Goal: Find contact information: Find contact information

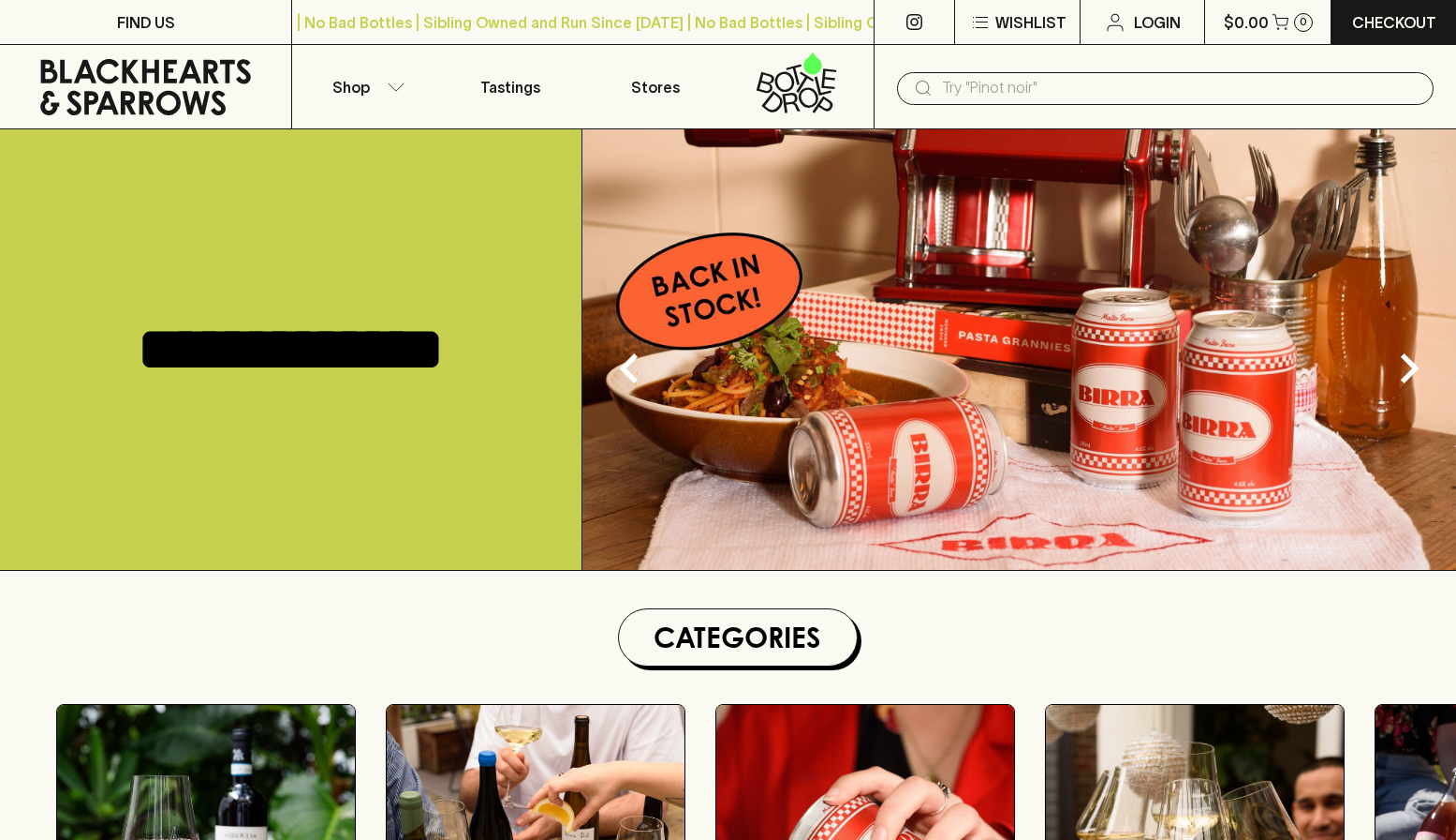
click at [732, 412] on img at bounding box center [1019, 349] width 874 height 441
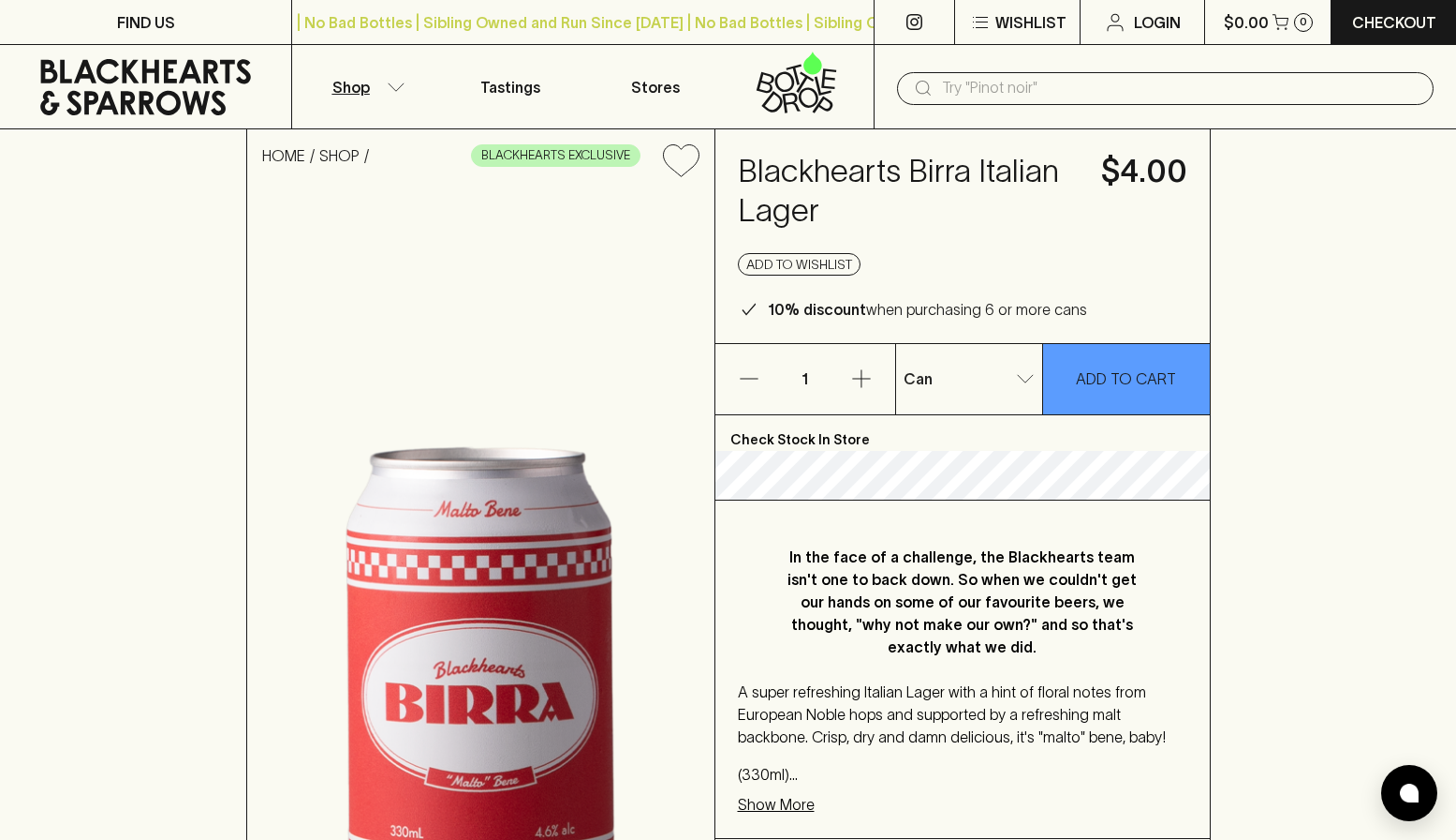
click at [386, 93] on button "Shop" at bounding box center [364, 87] width 145 height 84
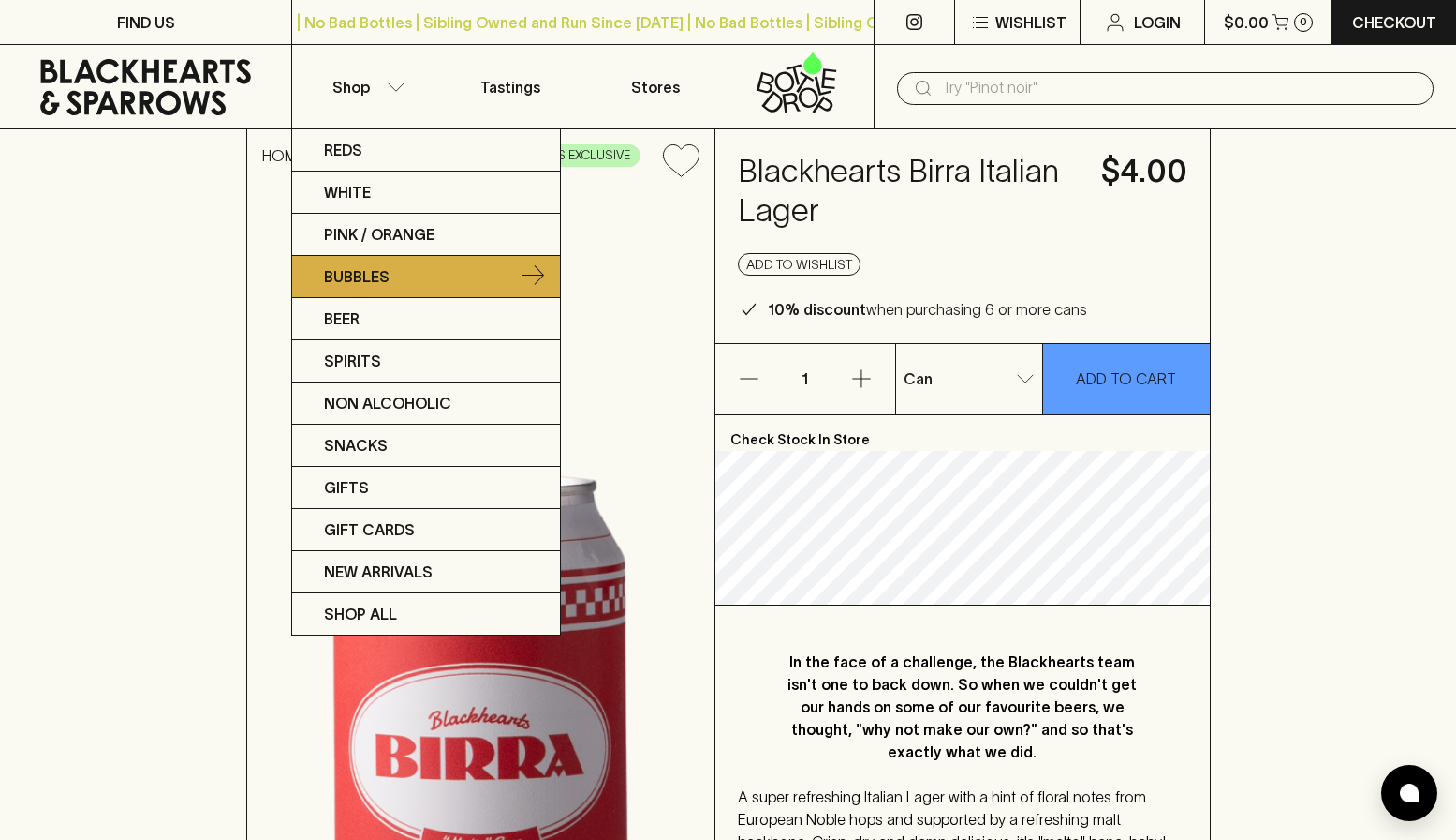
click at [375, 279] on p "Bubbles" at bounding box center [357, 276] width 65 height 22
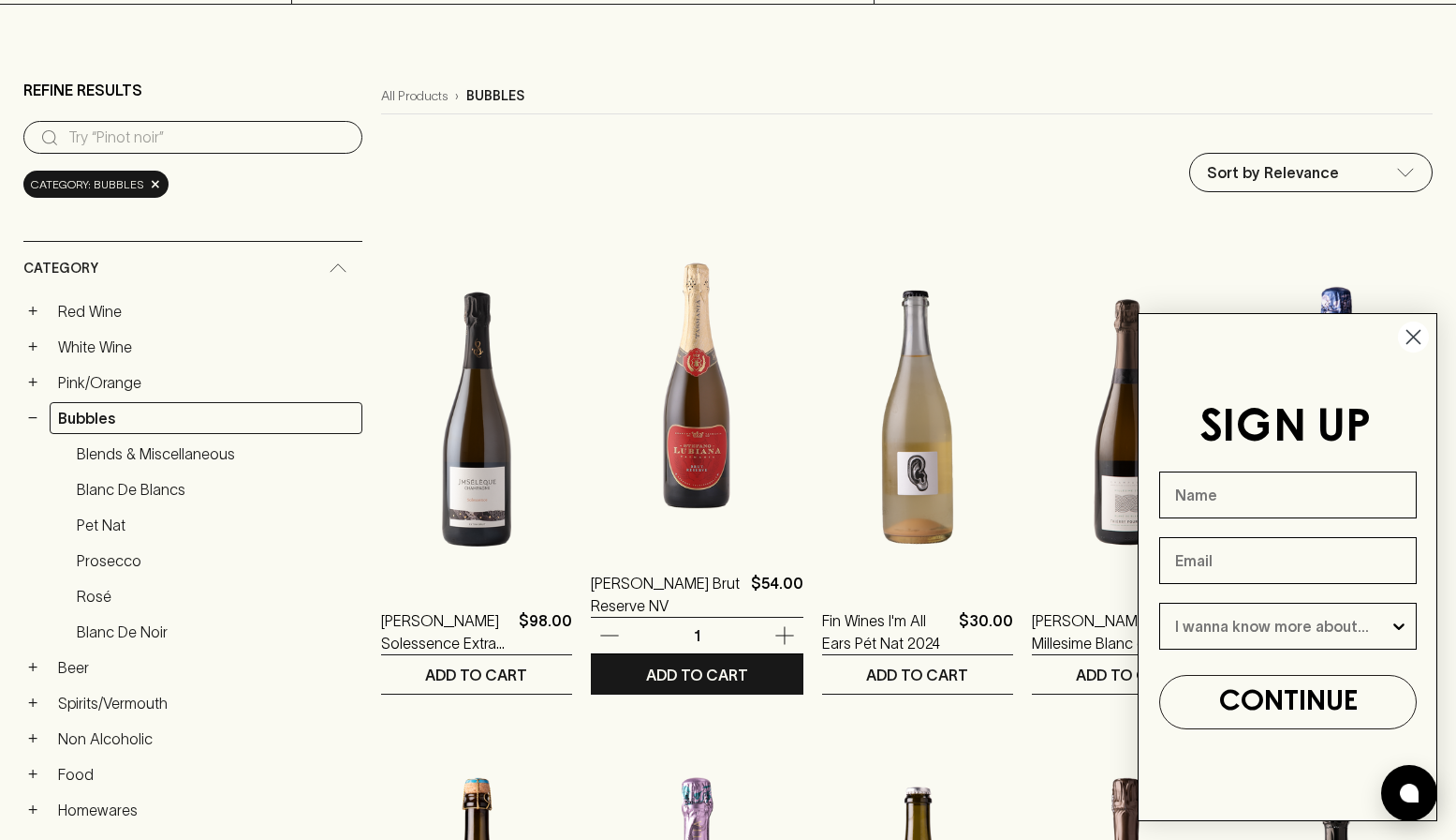
scroll to position [128, 0]
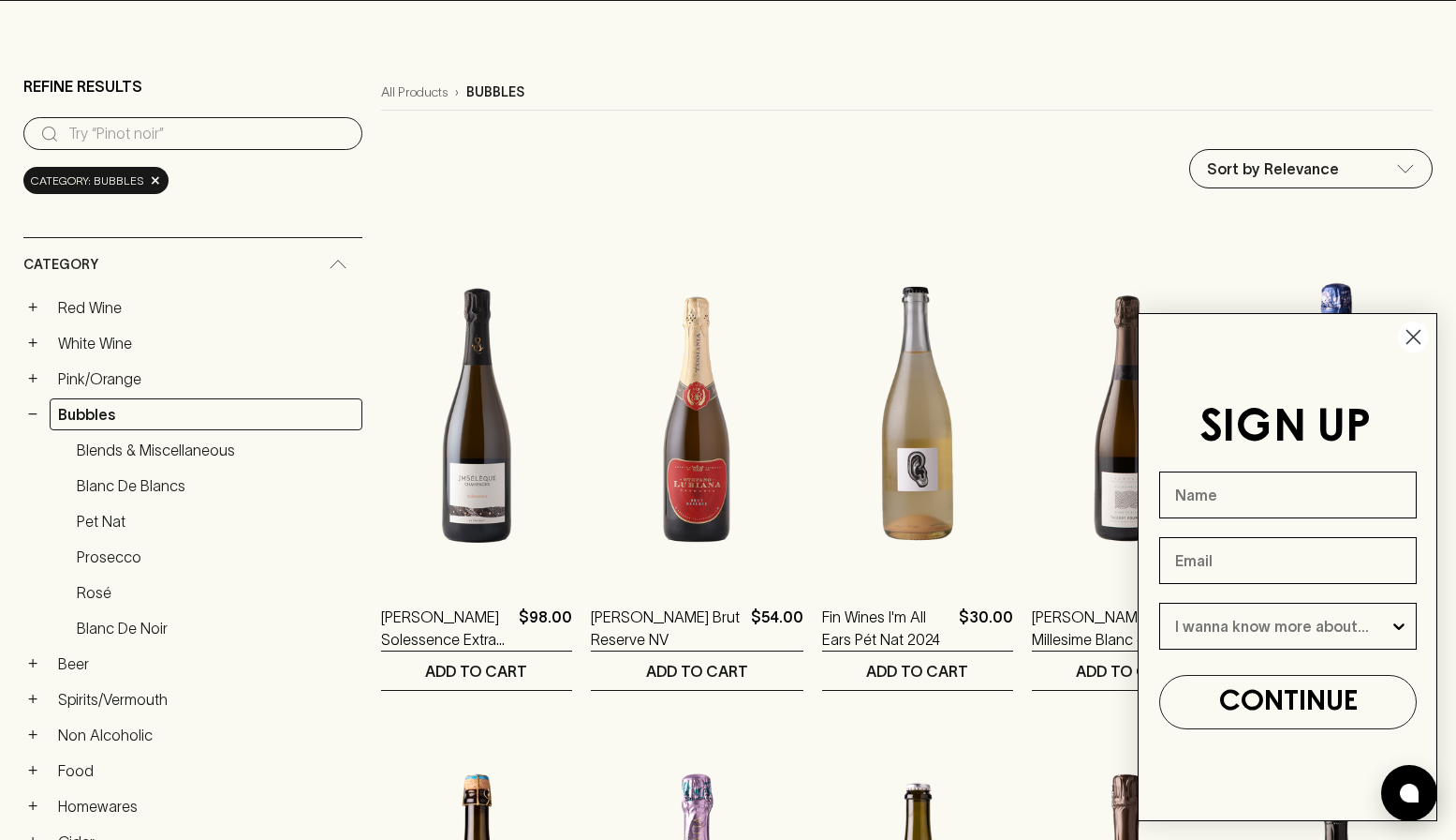
click at [1420, 332] on circle "Close dialog" at bounding box center [1414, 337] width 31 height 31
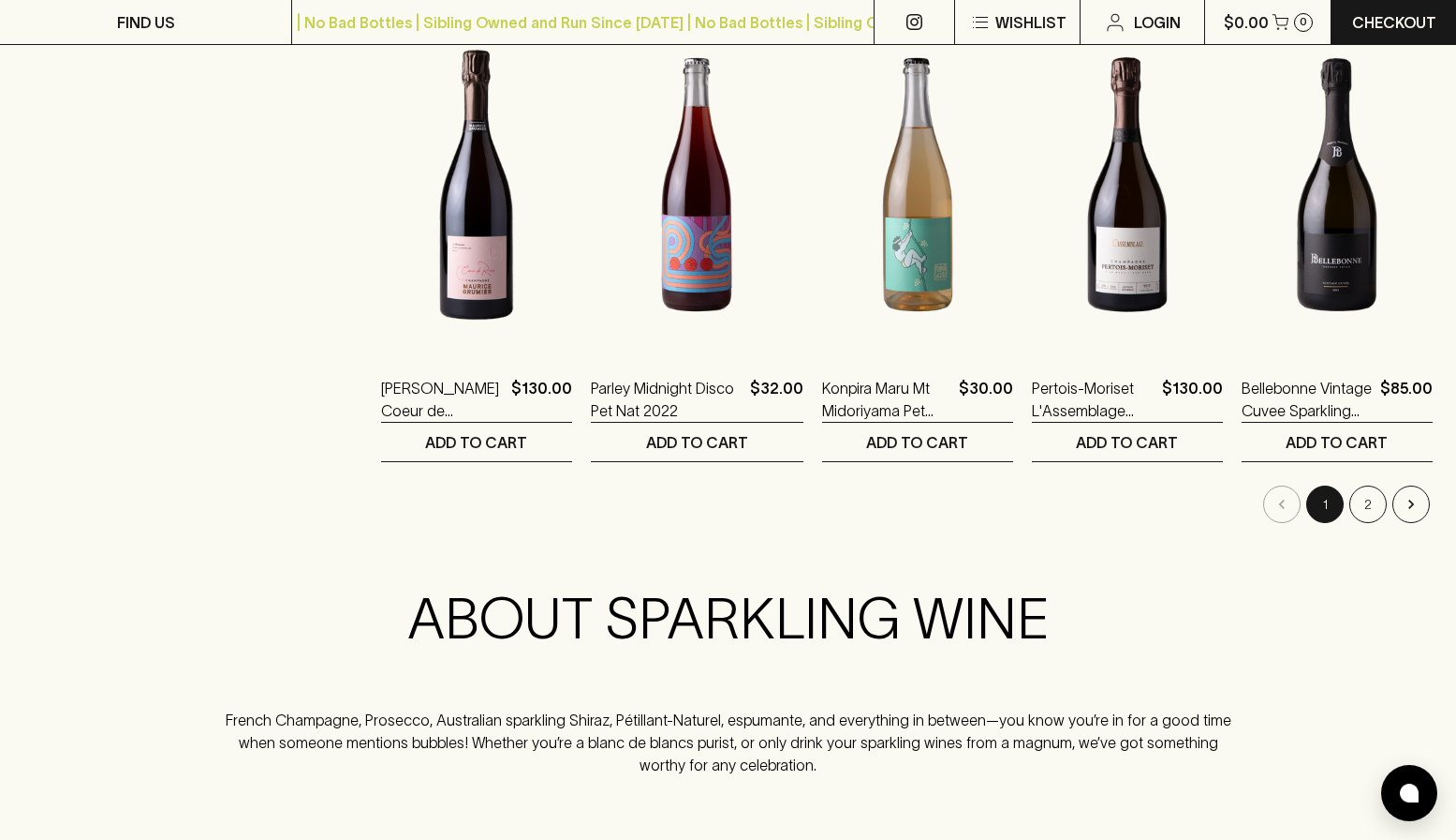
scroll to position [1843, 0]
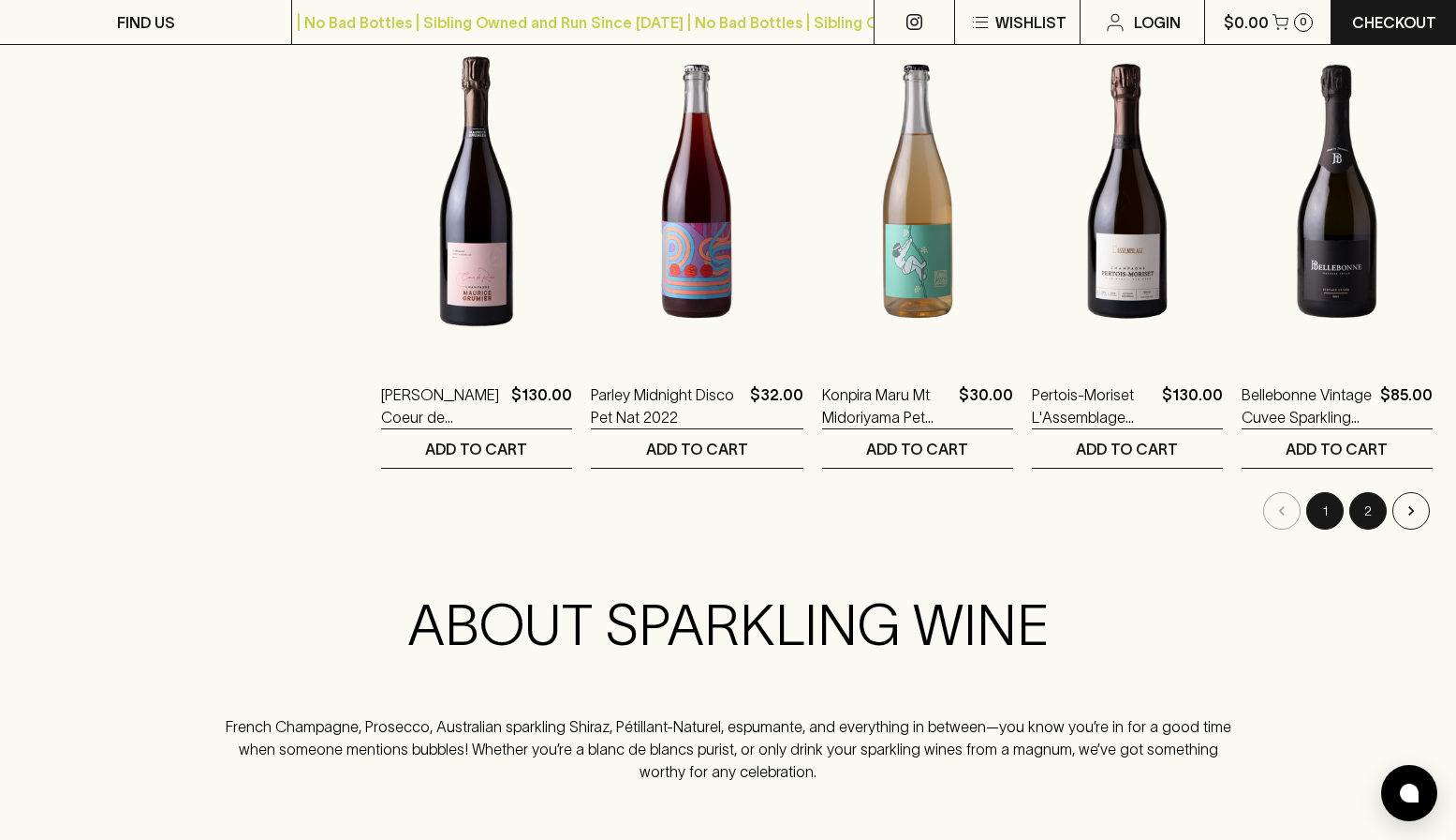
click at [1366, 519] on button "2" at bounding box center [1368, 510] width 38 height 38
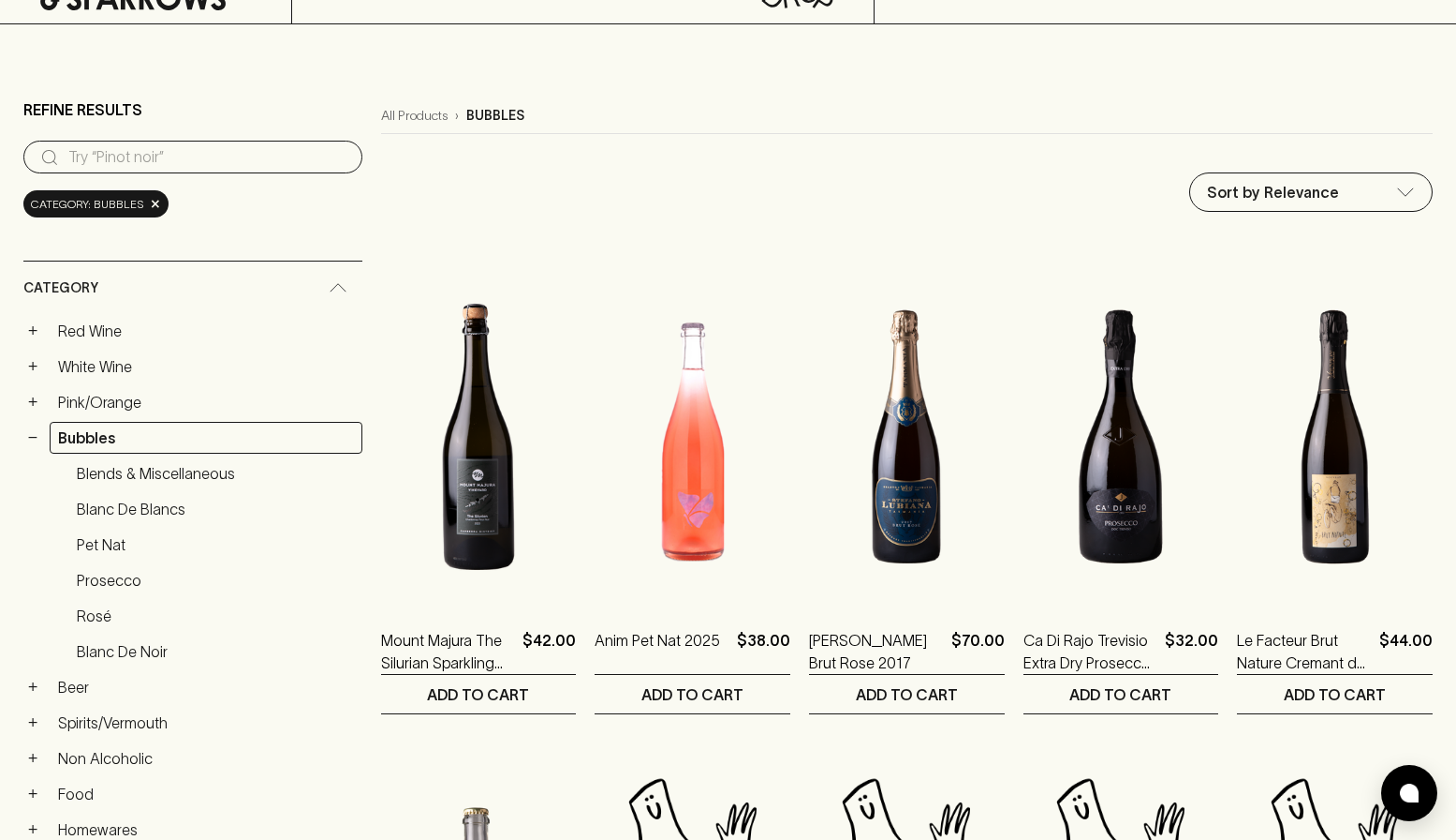
scroll to position [108, 0]
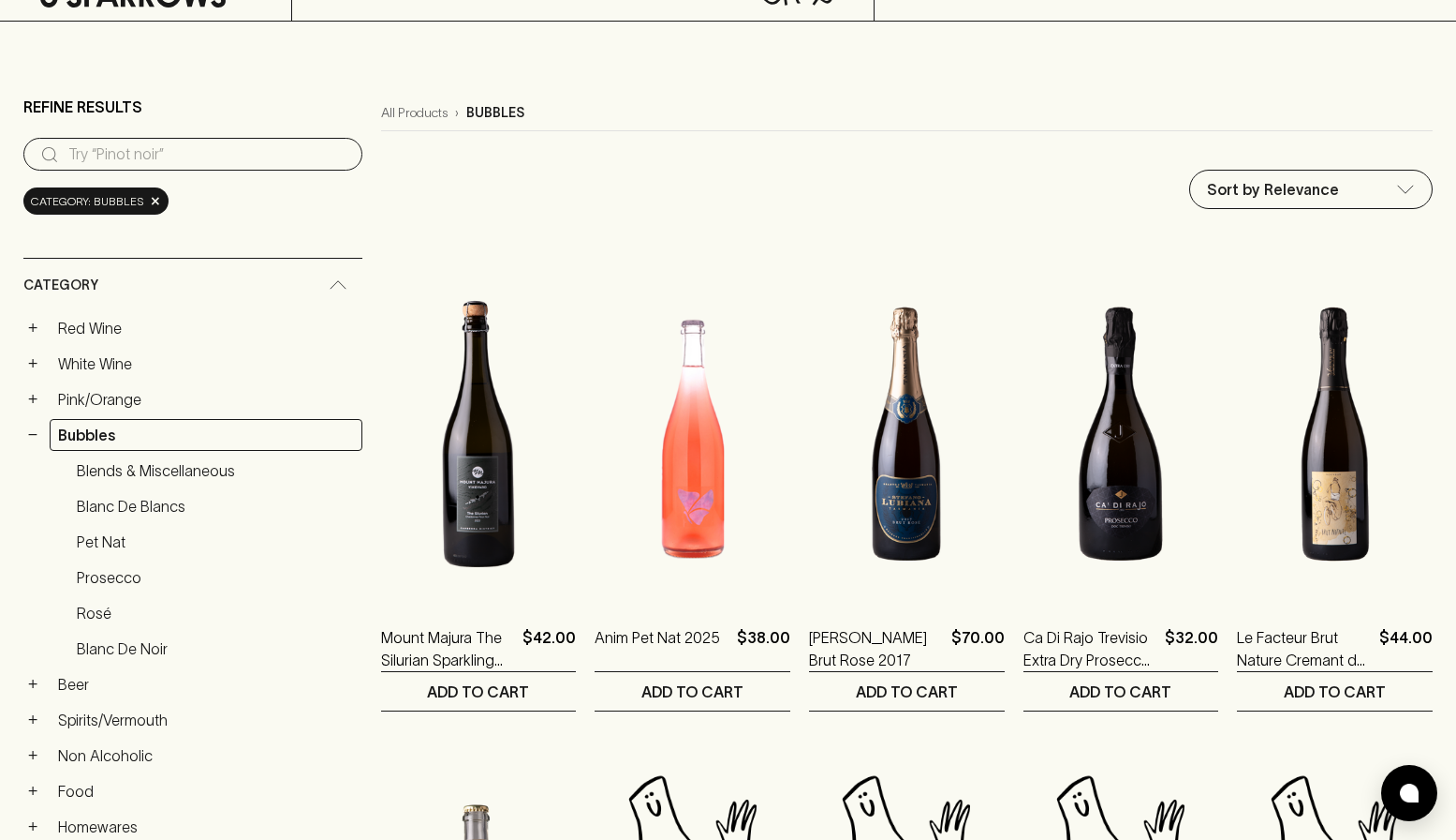
click at [1330, 458] on img at bounding box center [1335, 433] width 196 height 328
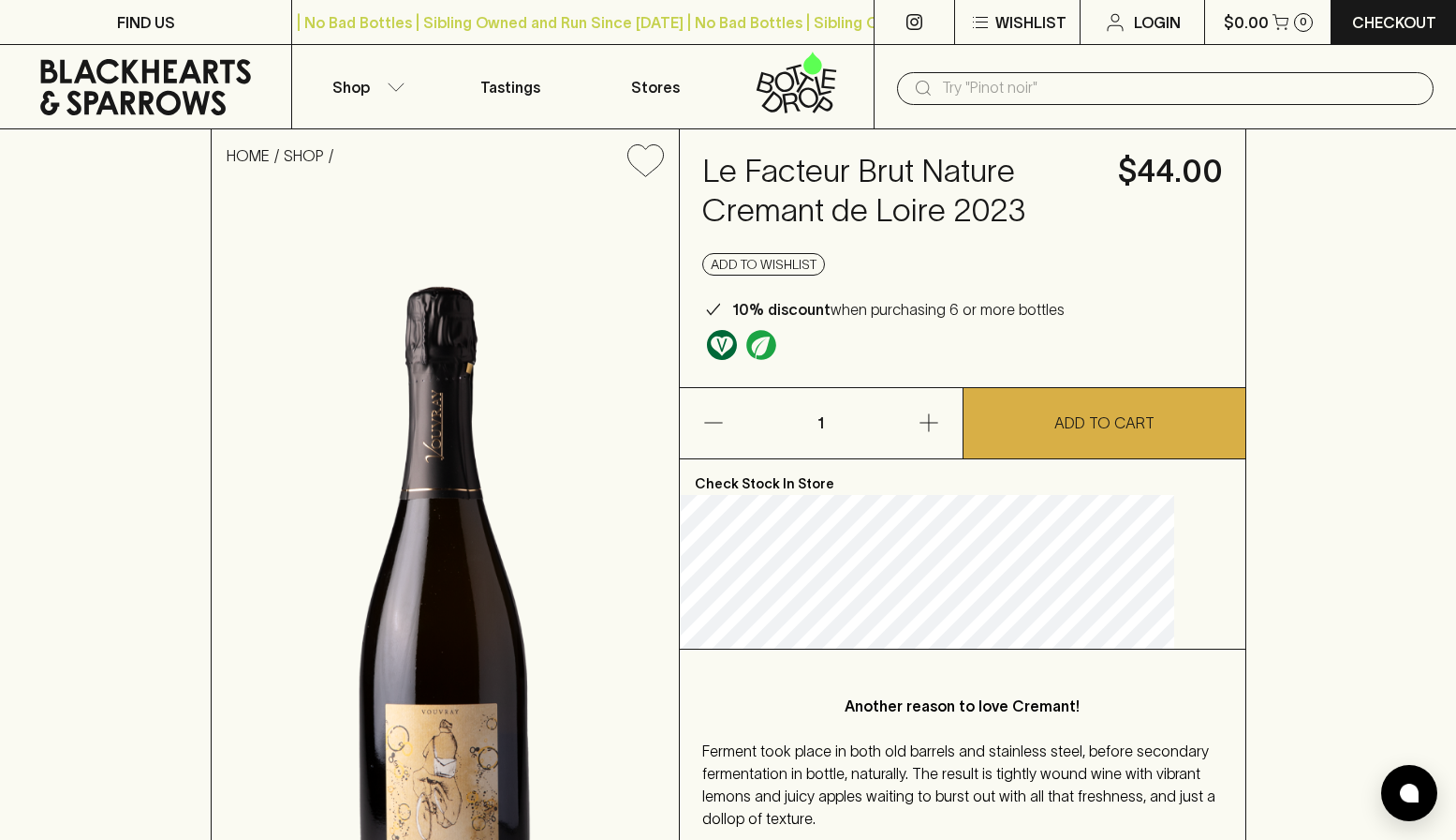
scroll to position [1433, 0]
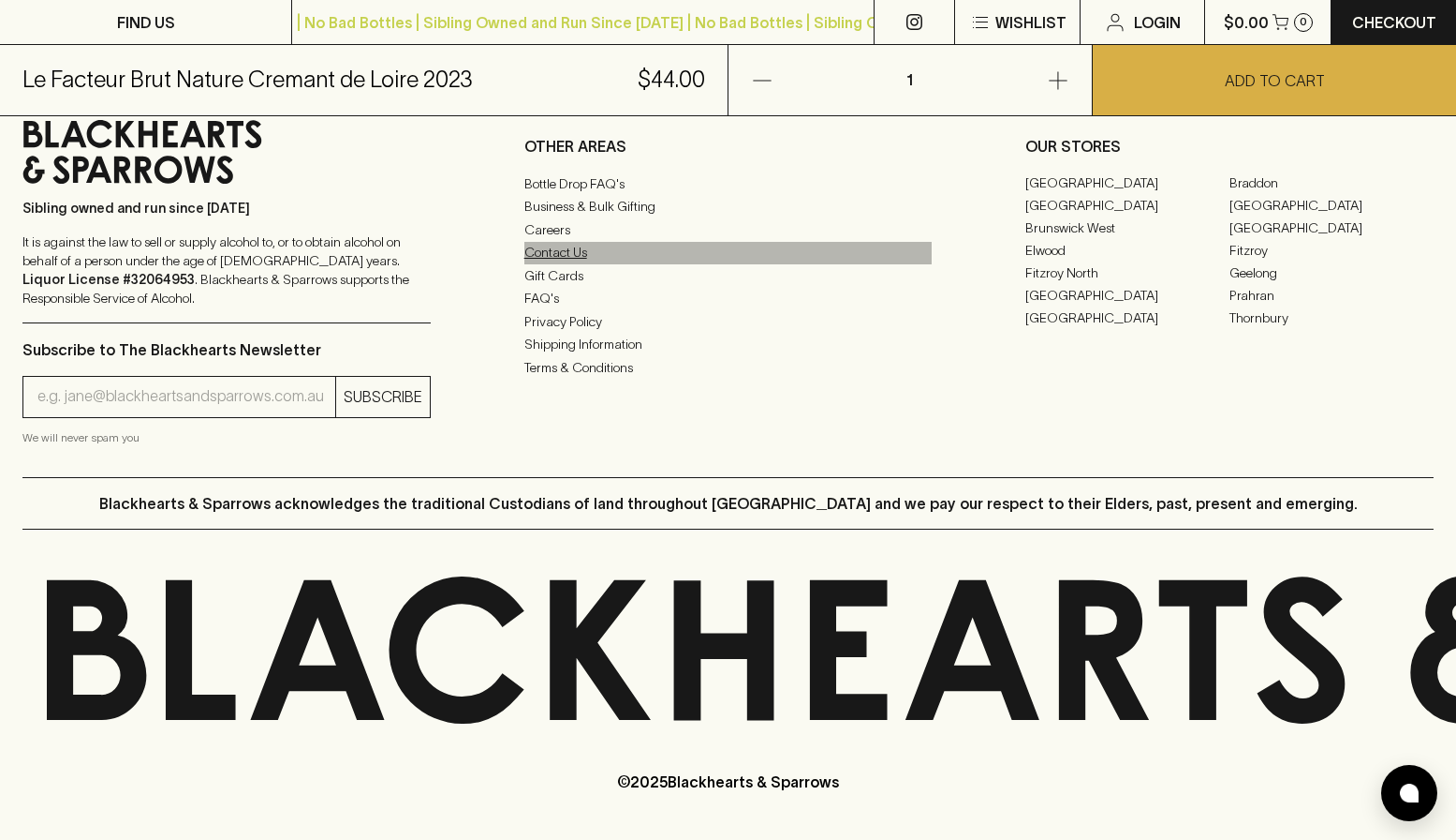
click at [563, 259] on link "Contact Us" at bounding box center [728, 252] width 409 height 22
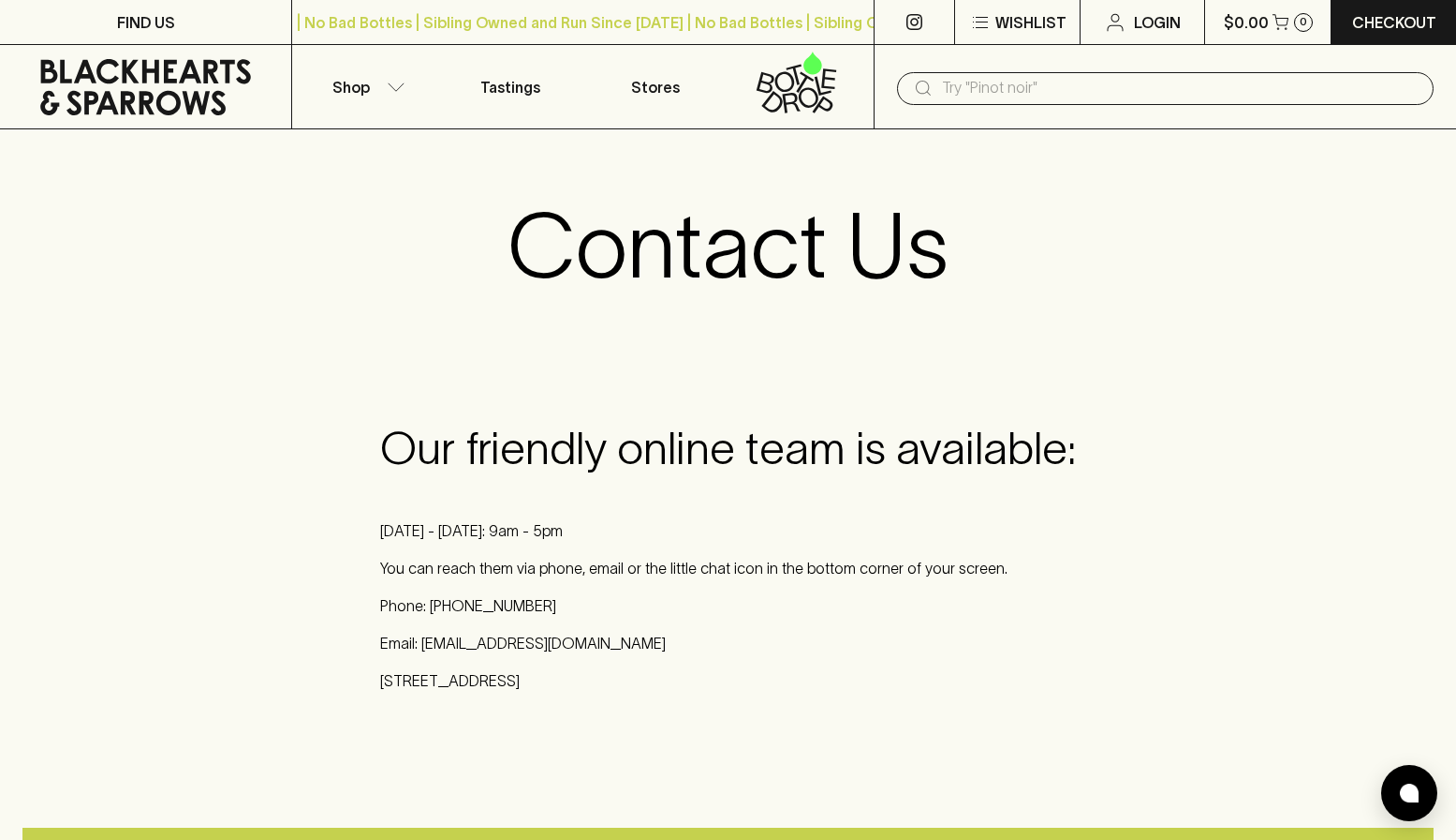
scroll to position [73, 0]
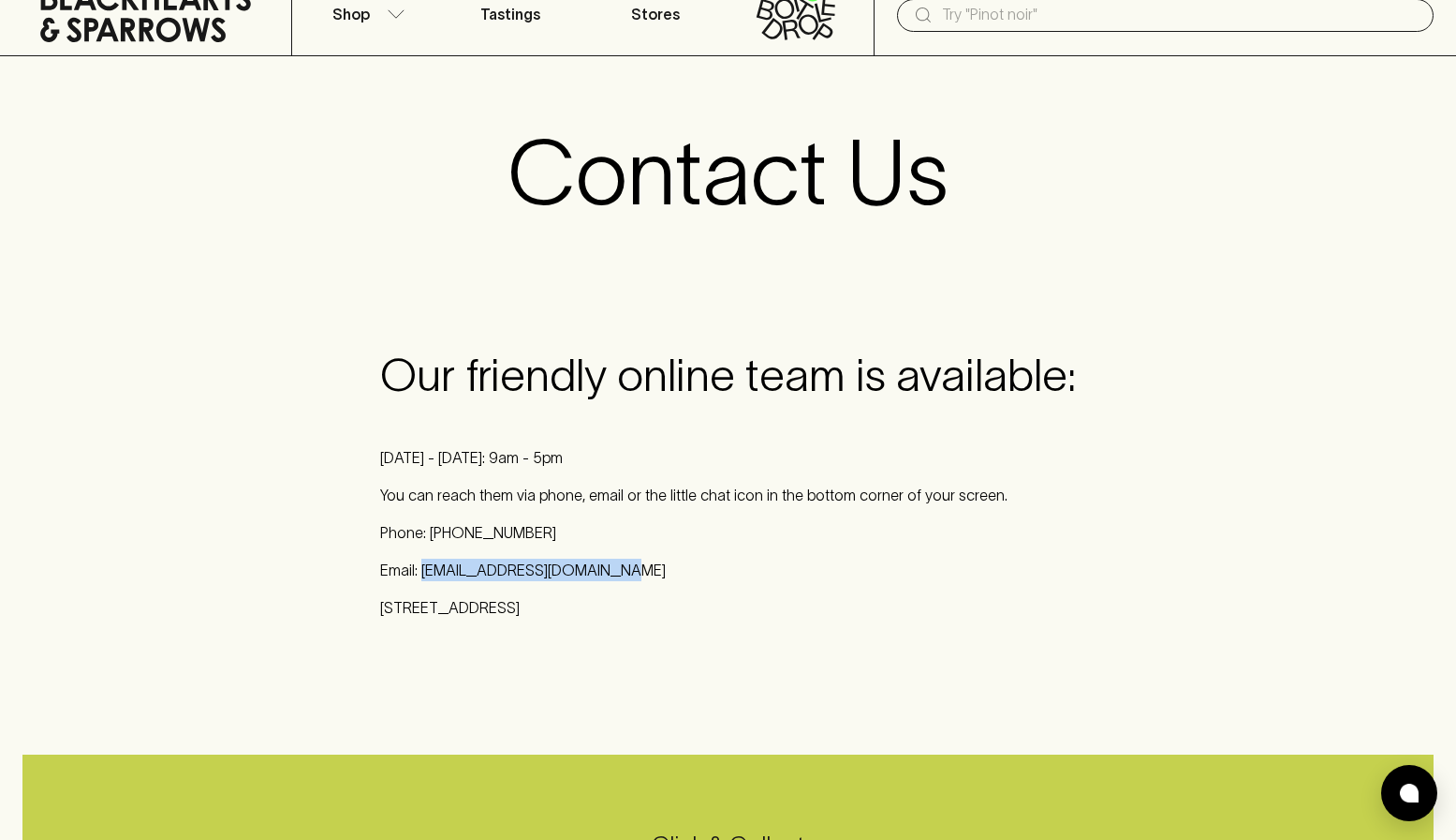
drag, startPoint x: 597, startPoint y: 569, endPoint x: 425, endPoint y: 573, distance: 172.0
click at [425, 573] on p "Email: [EMAIL_ADDRESS][DOMAIN_NAME]" at bounding box center [728, 569] width 696 height 22
click at [594, 567] on p "Email: [EMAIL_ADDRESS][DOMAIN_NAME]" at bounding box center [728, 569] width 696 height 22
drag, startPoint x: 607, startPoint y: 567, endPoint x: 425, endPoint y: 565, distance: 182.0
click at [424, 566] on p "Email: [EMAIL_ADDRESS][DOMAIN_NAME]" at bounding box center [728, 569] width 696 height 22
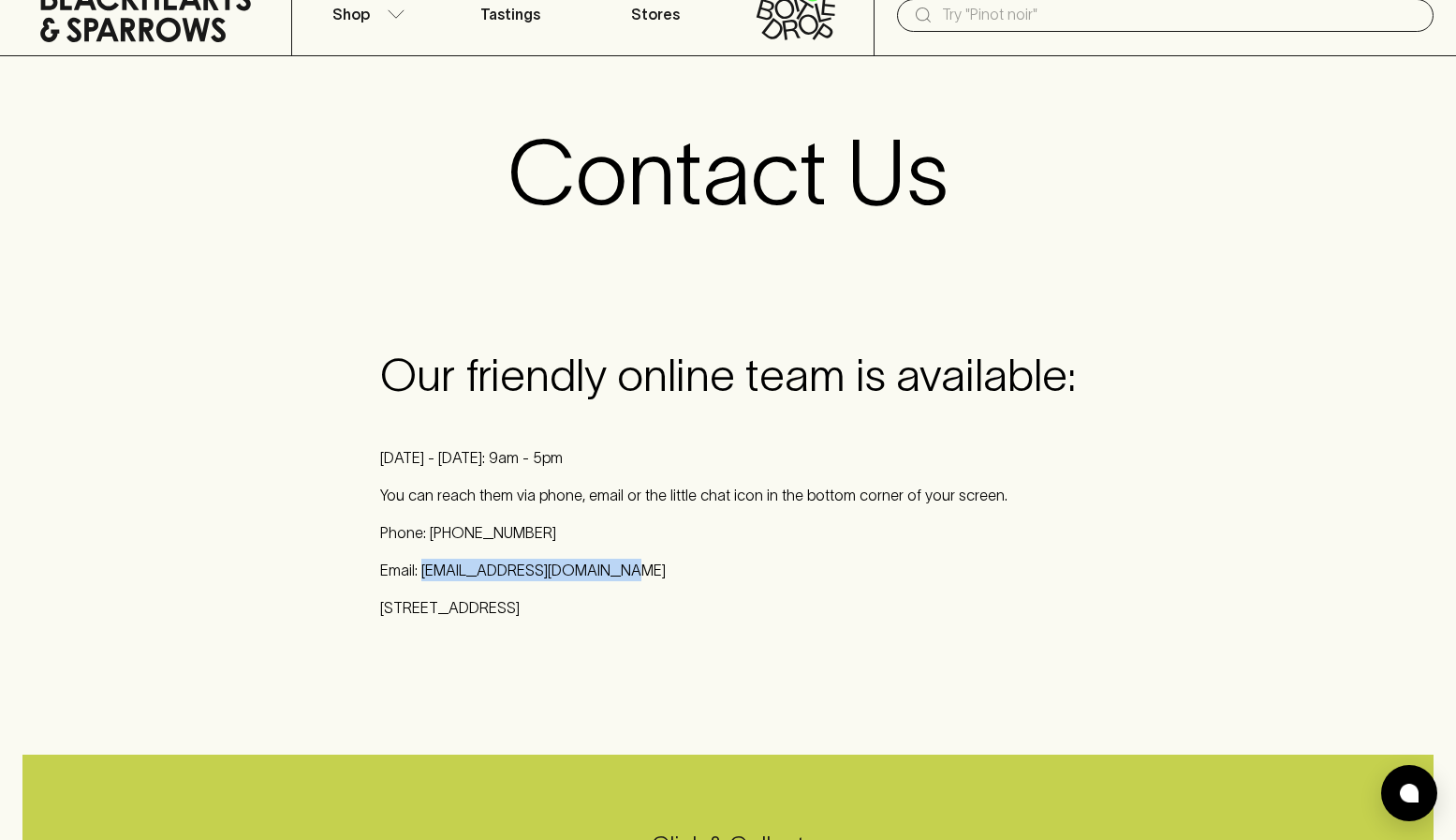
copy p "[EMAIL_ADDRESS][DOMAIN_NAME]"
